Goal: Task Accomplishment & Management: Manage account settings

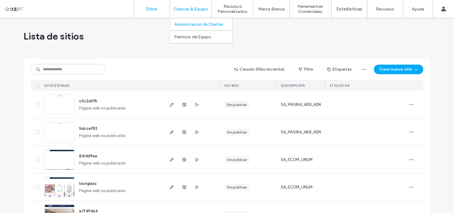
click at [195, 27] on link "Administración de Clientes" at bounding box center [204, 24] width 58 height 12
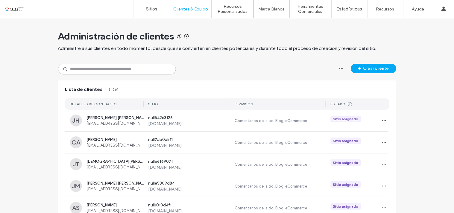
click at [134, 62] on div "Administración de clientes Administre a sus clientes en todo momento, desde que…" at bounding box center [227, 41] width 338 height 46
click at [129, 65] on input at bounding box center [117, 69] width 118 height 11
paste input "*********"
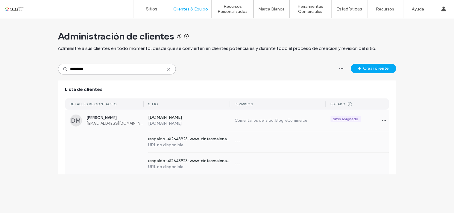
type input "*********"
click at [185, 120] on label "www.cintasmalena.com.mx" at bounding box center [189, 118] width 82 height 6
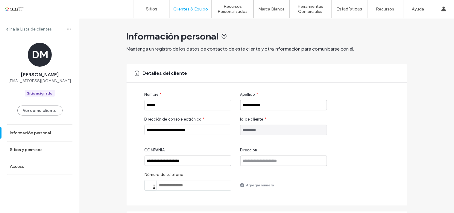
scroll to position [65, 0]
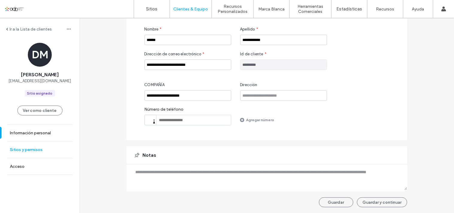
click at [37, 148] on label "Sitios y permisos" at bounding box center [26, 149] width 33 height 5
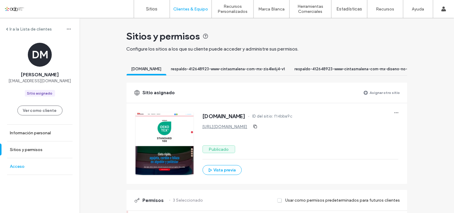
click at [13, 165] on label "Acceso" at bounding box center [17, 166] width 15 height 5
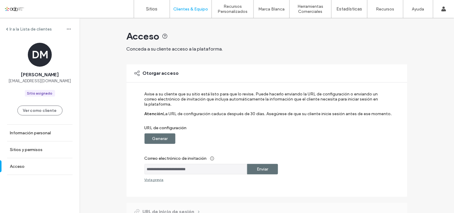
scroll to position [53, 0]
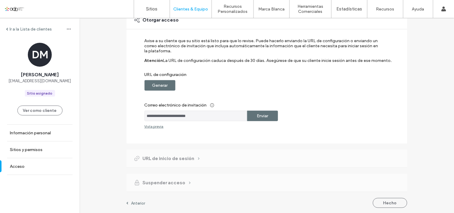
click at [199, 159] on div "URL de inicio de sesión" at bounding box center [267, 159] width 281 height 18
click at [190, 158] on span "URL de inicio de sesión" at bounding box center [169, 158] width 52 height 7
click at [28, 147] on label "Sitios y permisos" at bounding box center [26, 149] width 33 height 5
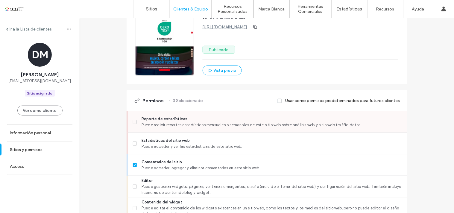
scroll to position [33, 0]
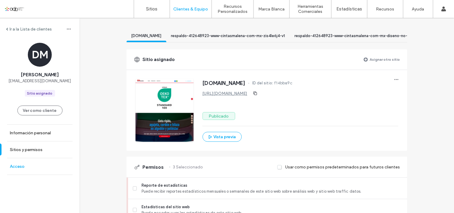
click at [20, 165] on label "Acceso" at bounding box center [17, 166] width 15 height 5
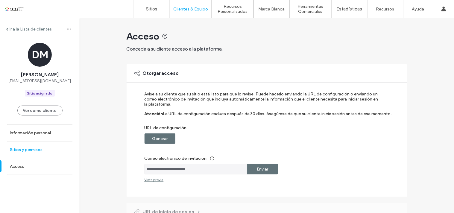
click at [40, 145] on link "Sitios y permisos" at bounding box center [40, 150] width 80 height 16
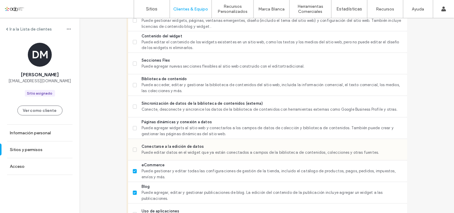
scroll to position [399, 0]
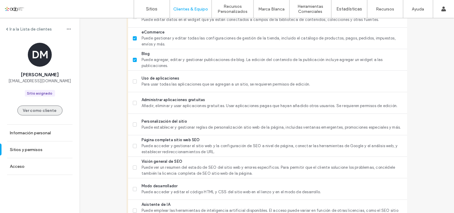
click at [34, 114] on button "Ver como cliente" at bounding box center [39, 111] width 45 height 10
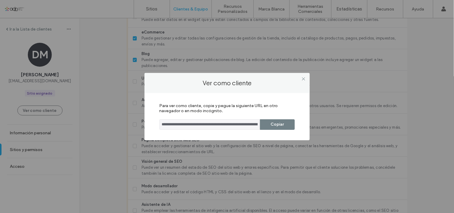
click at [273, 121] on button "Copiar" at bounding box center [277, 124] width 35 height 10
